Goal: Find specific page/section: Find specific page/section

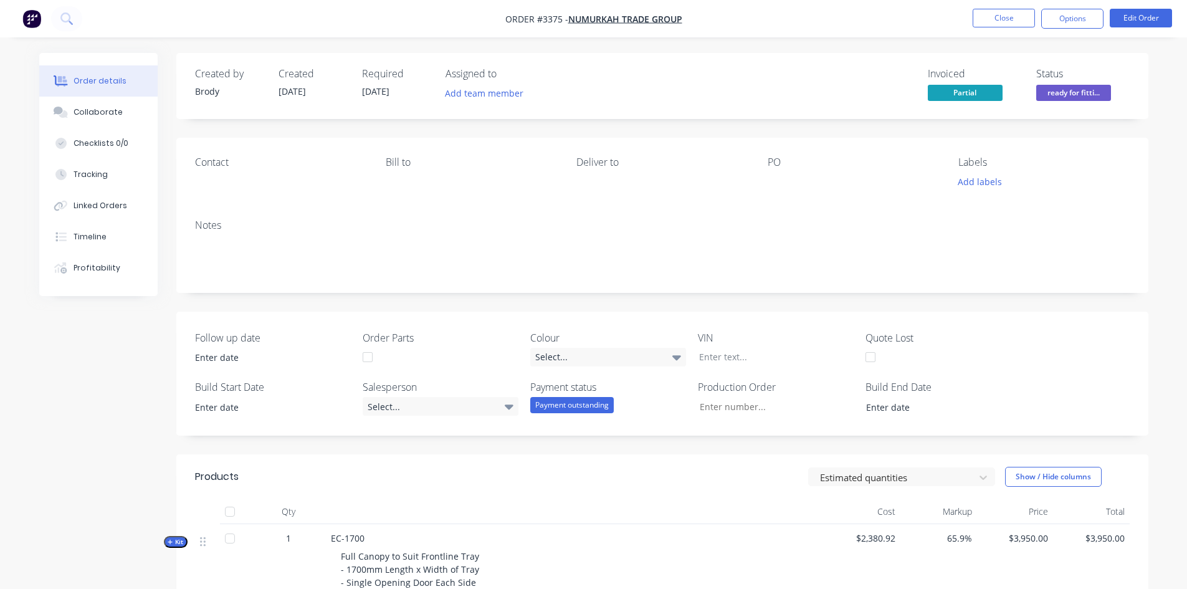
scroll to position [374, 0]
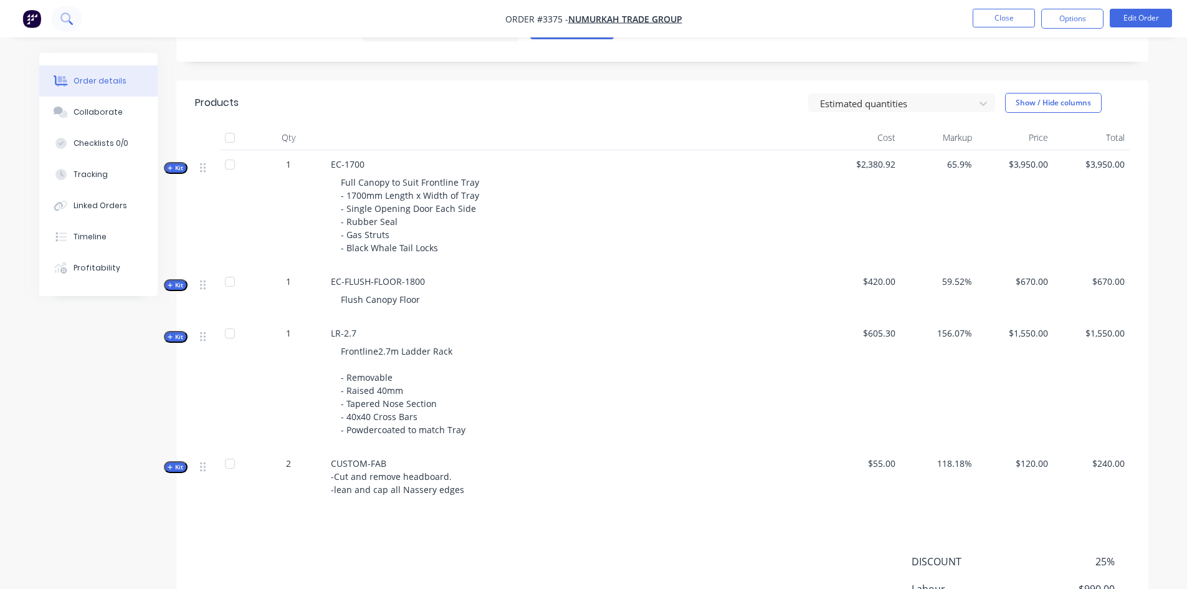
click at [68, 22] on icon at bounding box center [66, 18] width 12 height 12
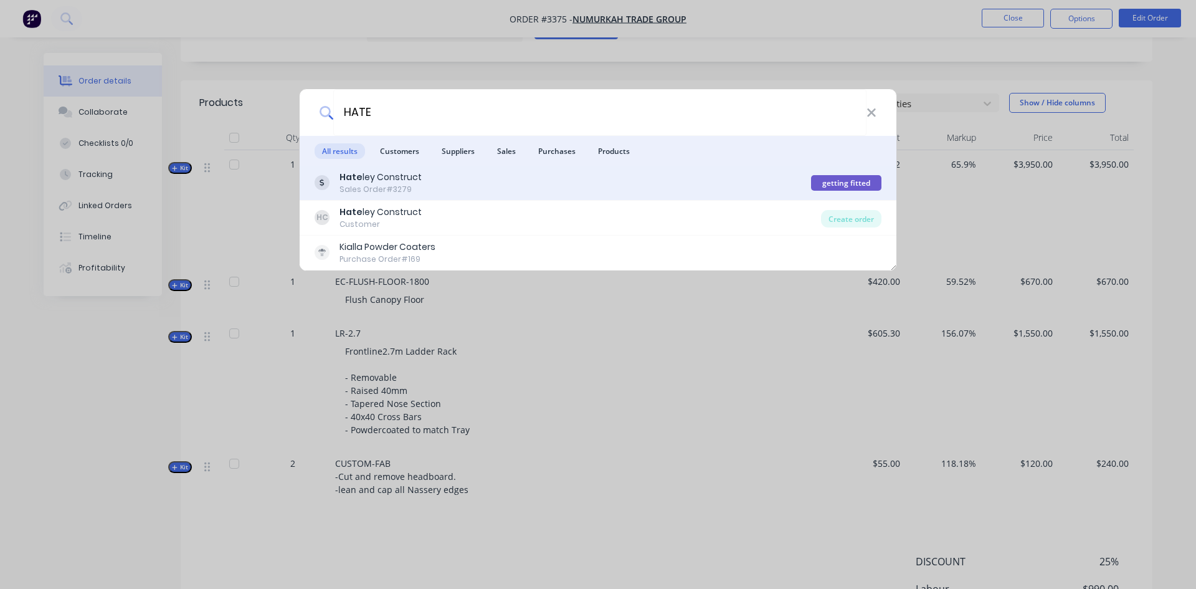
type input "HATE"
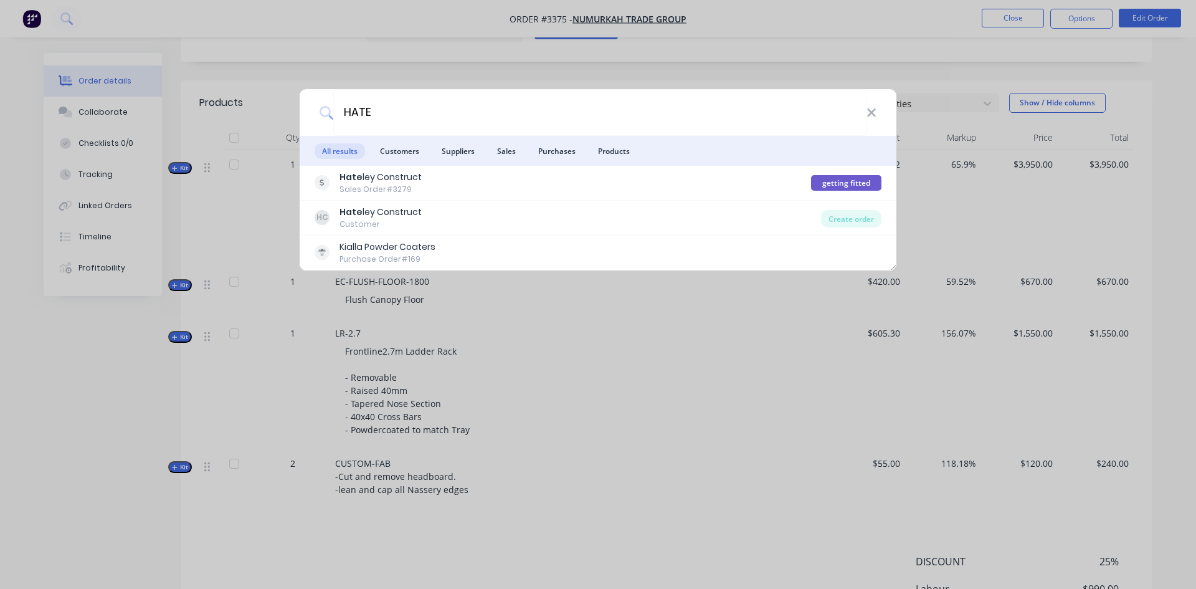
click at [533, 191] on div "Hate ley Construct Sales Order #3279" at bounding box center [563, 183] width 497 height 24
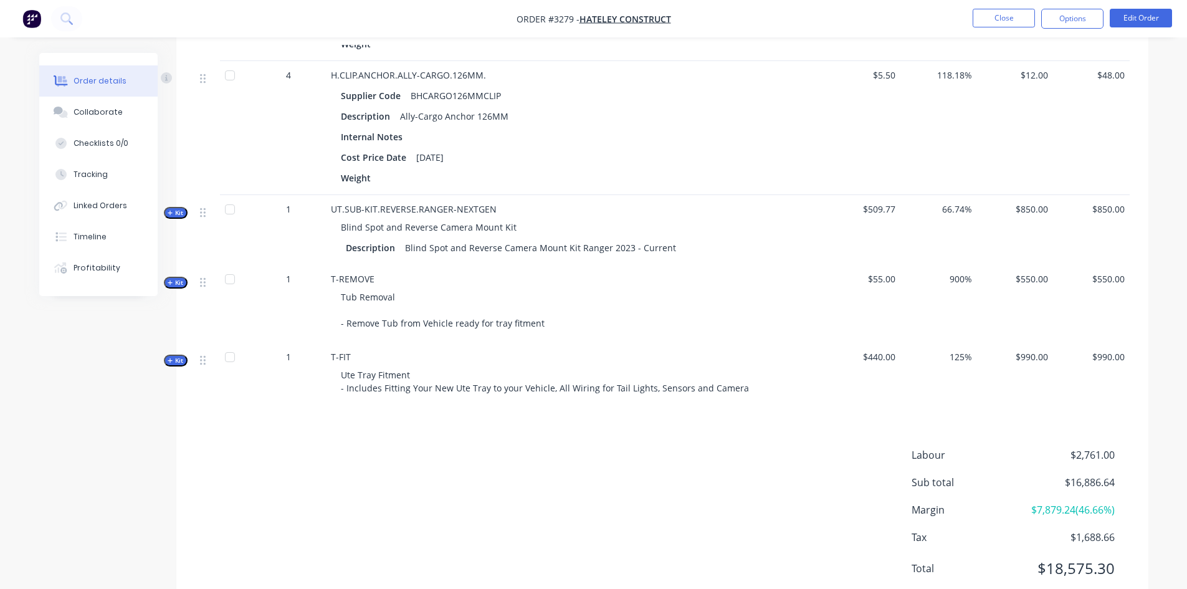
scroll to position [1831, 0]
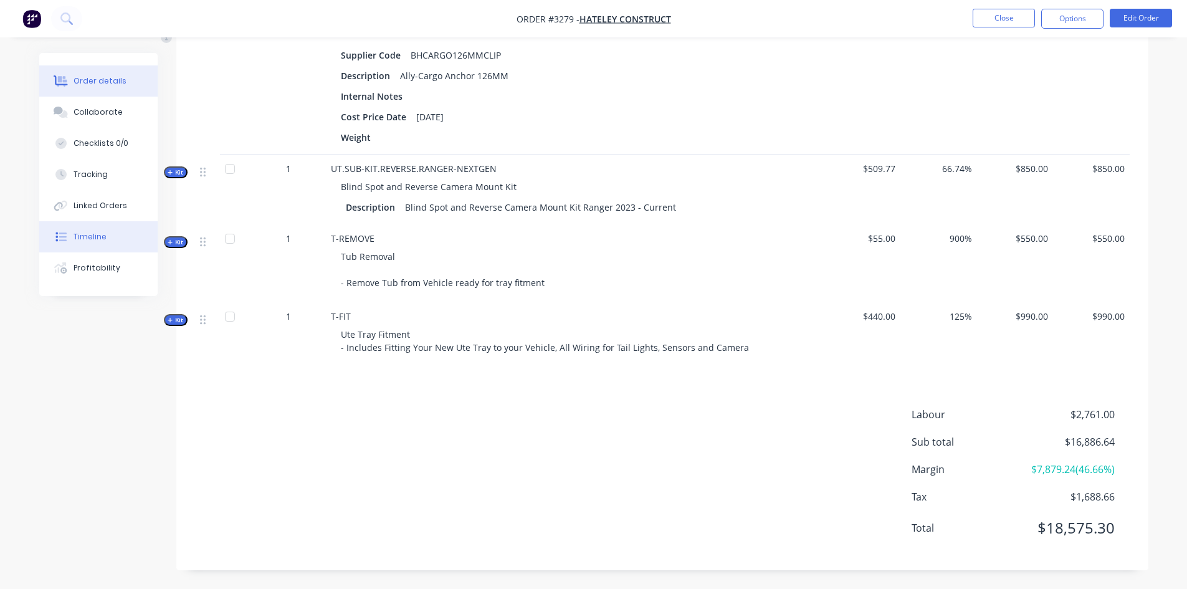
click at [104, 246] on button "Timeline" at bounding box center [98, 236] width 118 height 31
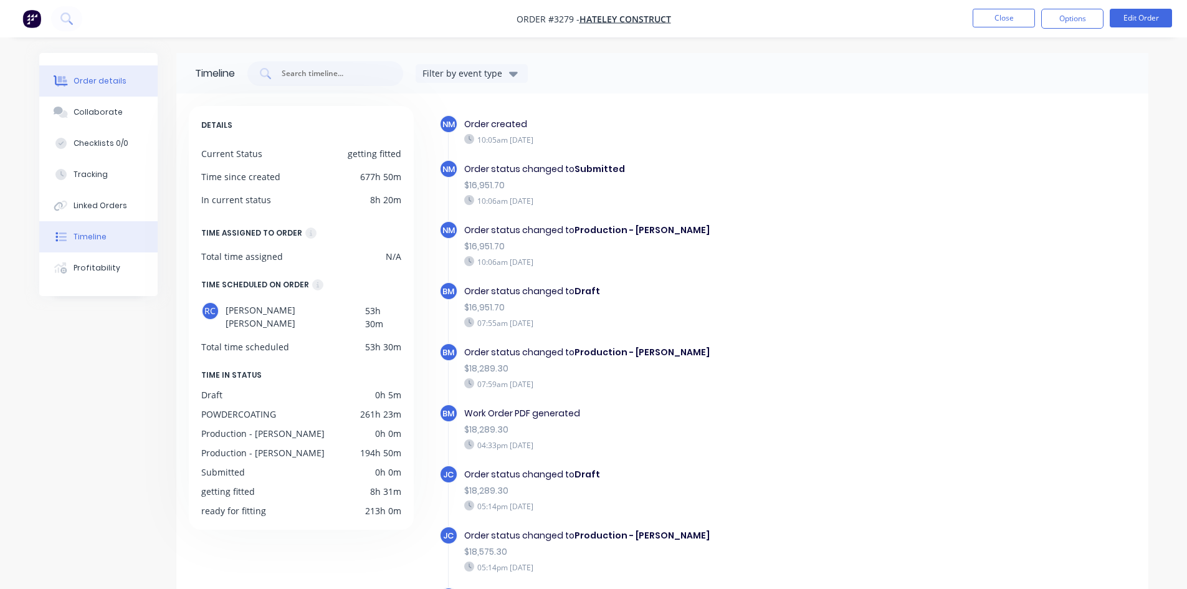
click at [90, 90] on button "Order details" at bounding box center [98, 80] width 118 height 31
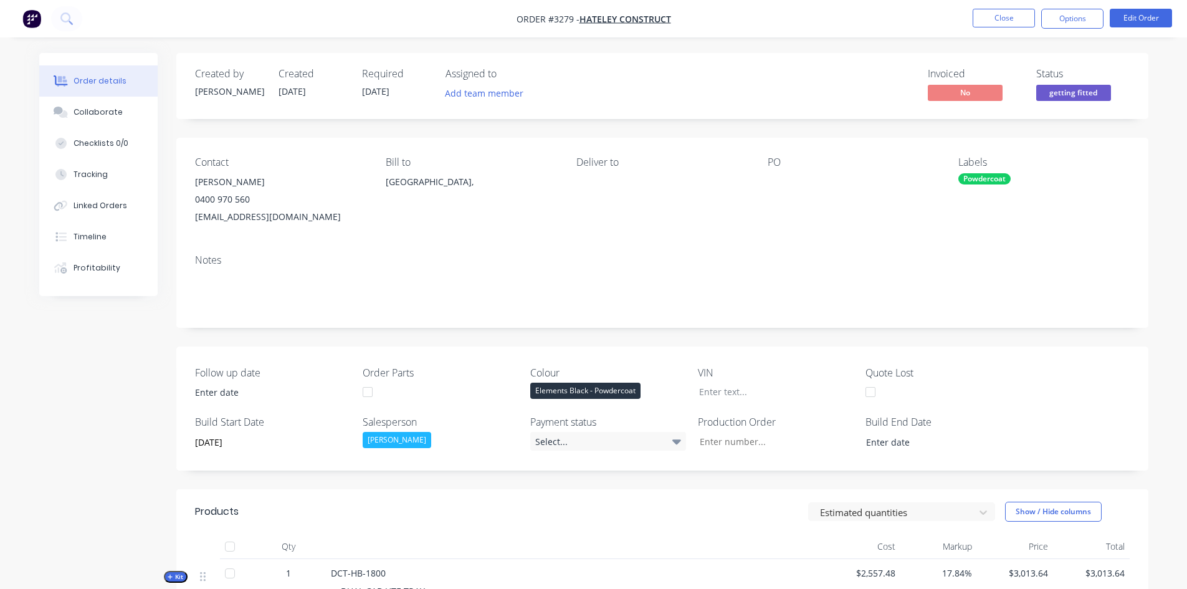
click at [28, 14] on img "button" at bounding box center [31, 18] width 19 height 19
